Goal: Task Accomplishment & Management: Manage account settings

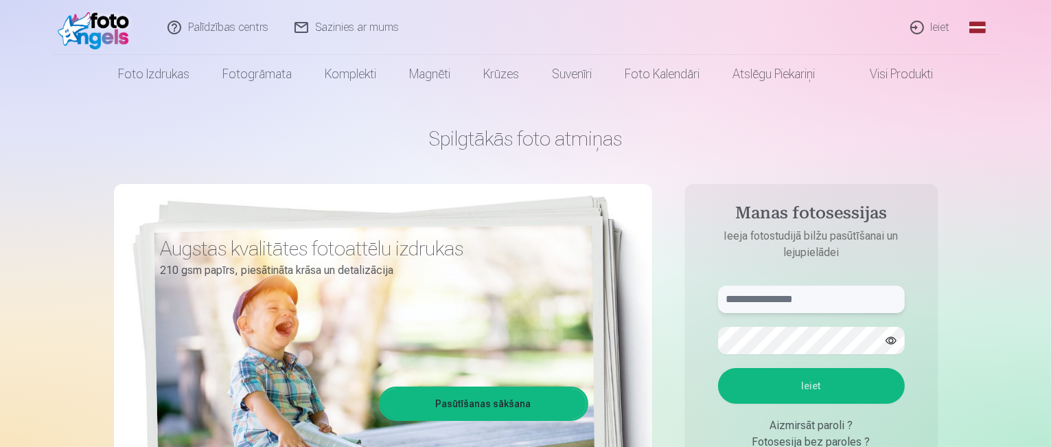
click at [802, 300] on input "text" at bounding box center [811, 299] width 187 height 27
type input "**********"
click at [718, 368] on button "Ieiet" at bounding box center [811, 386] width 187 height 36
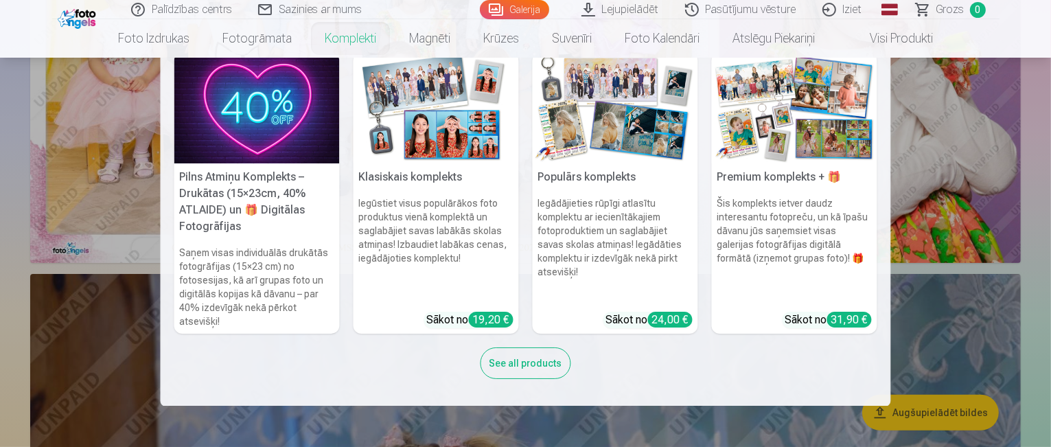
scroll to position [343, 0]
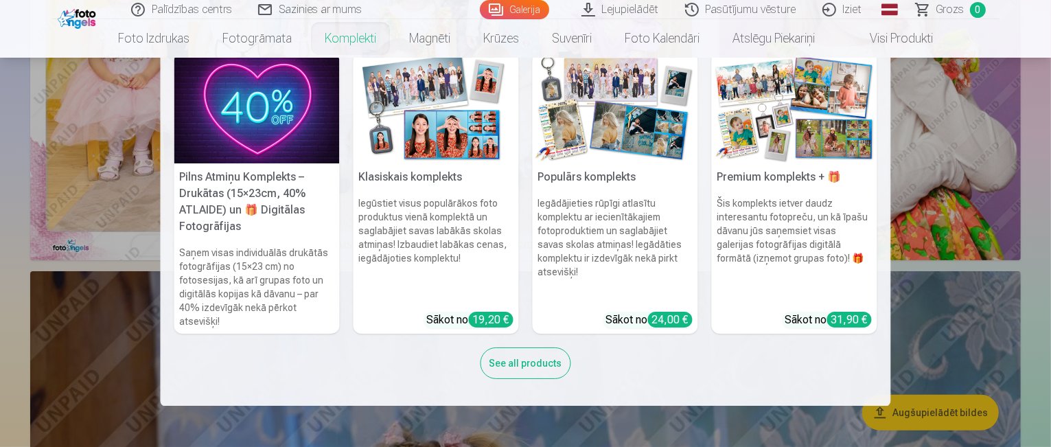
click at [22, 198] on nav "Pilns Atmiņu Komplekts – Drukātas (15×23cm, 40% ATLAIDE) un 🎁 Digitālas Fotogrā…" at bounding box center [525, 232] width 1051 height 348
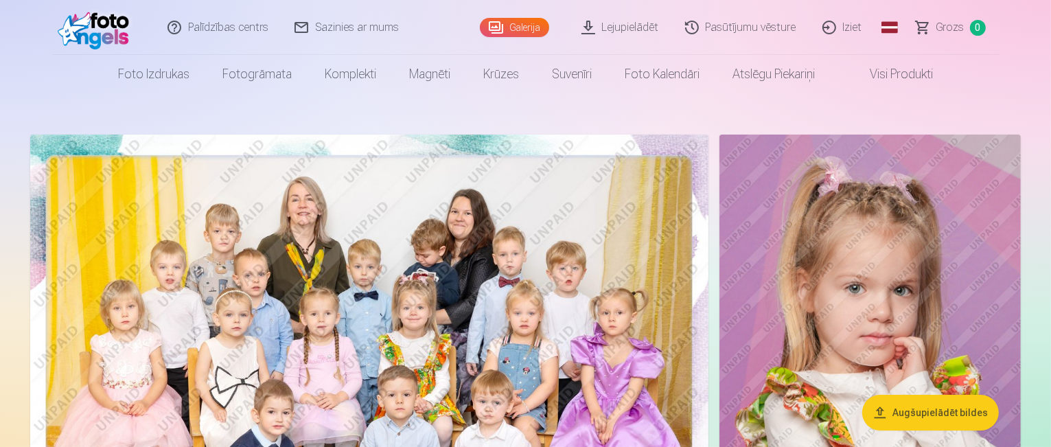
scroll to position [0, 0]
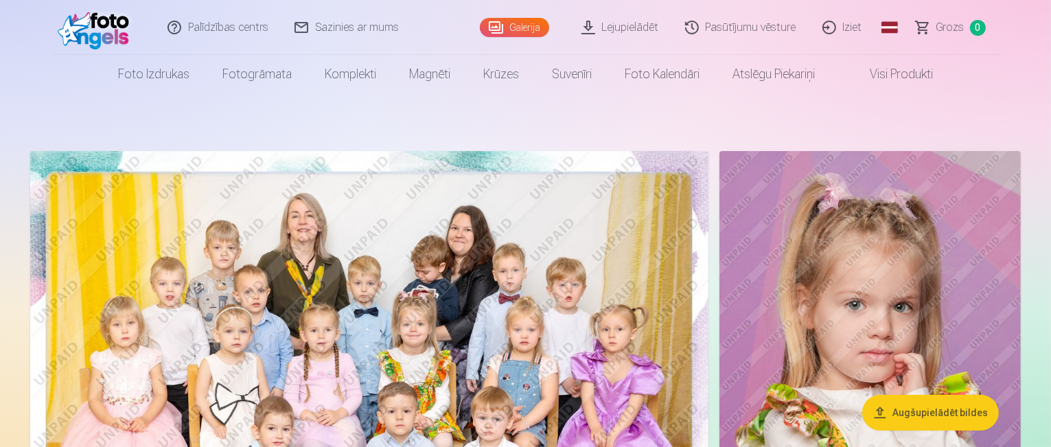
click at [108, 35] on img at bounding box center [97, 27] width 79 height 44
click at [816, 23] on link "Iziet" at bounding box center [843, 27] width 66 height 55
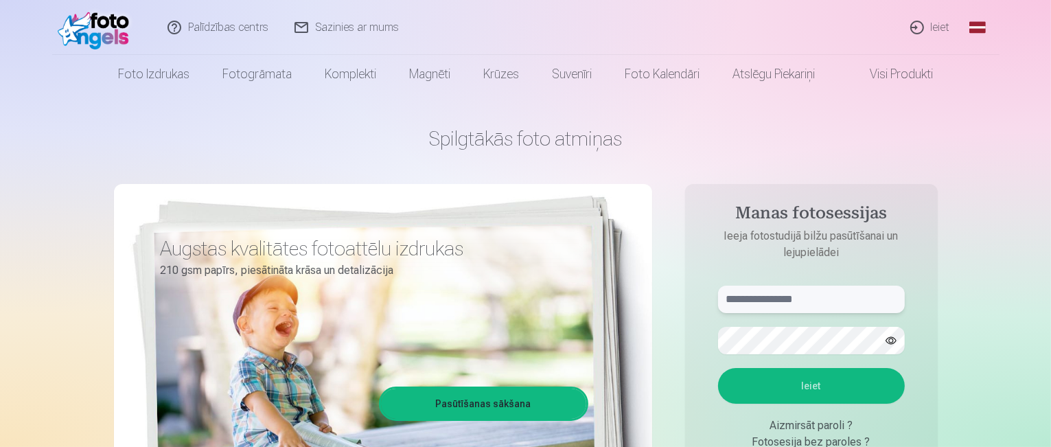
click at [791, 299] on input "text" at bounding box center [811, 299] width 187 height 27
type input "**********"
click at [718, 368] on button "Ieiet" at bounding box center [811, 386] width 187 height 36
